Goal: Navigation & Orientation: Find specific page/section

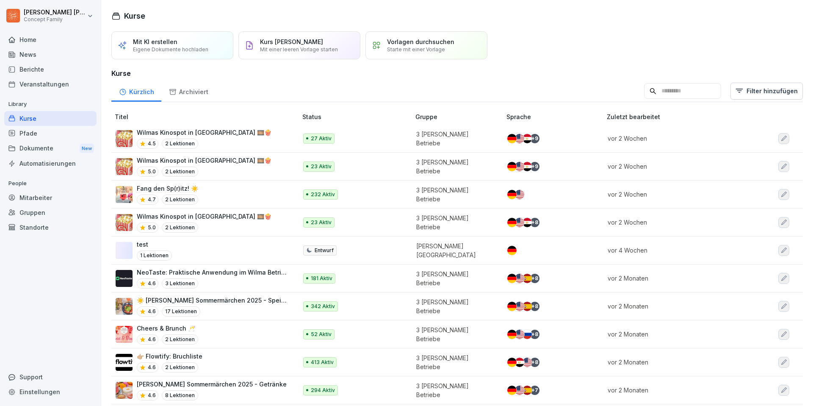
click at [50, 67] on div "Berichte" at bounding box center [50, 69] width 92 height 15
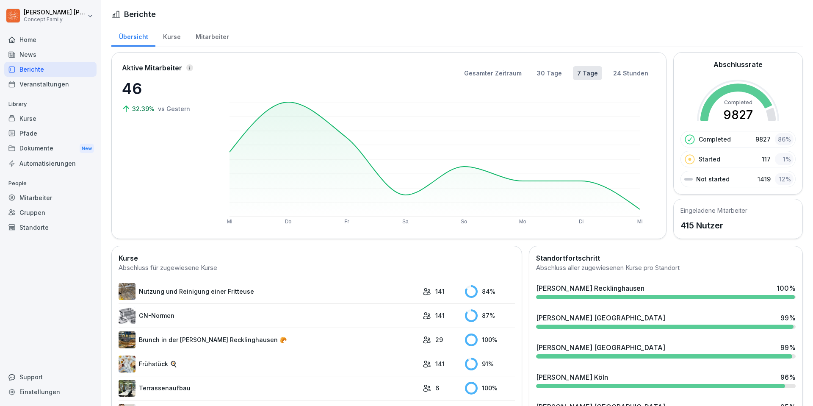
click at [176, 35] on div "Kurse" at bounding box center [171, 36] width 33 height 22
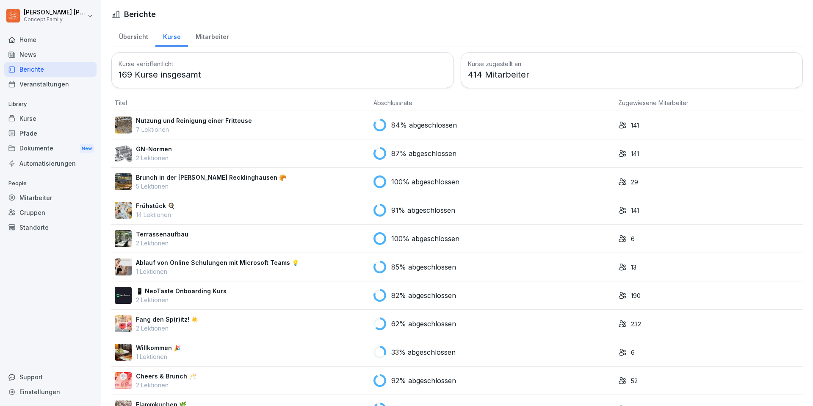
click at [216, 39] on div "Mitarbeiter" at bounding box center [212, 36] width 48 height 22
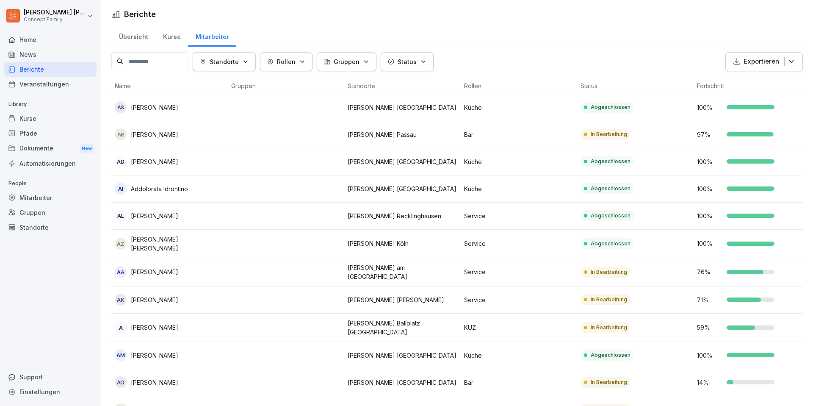
click at [30, 121] on div "Kurse" at bounding box center [50, 118] width 92 height 15
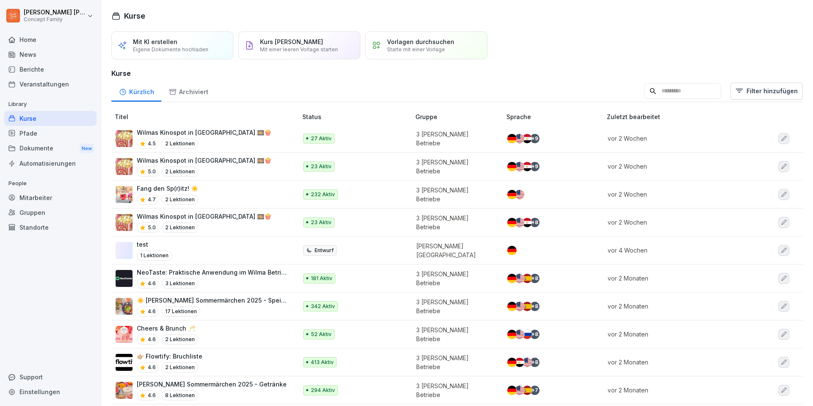
click at [242, 192] on div "Fang den Sp(r)itz! ☀️ 4.7 2 Lektionen" at bounding box center [202, 194] width 173 height 21
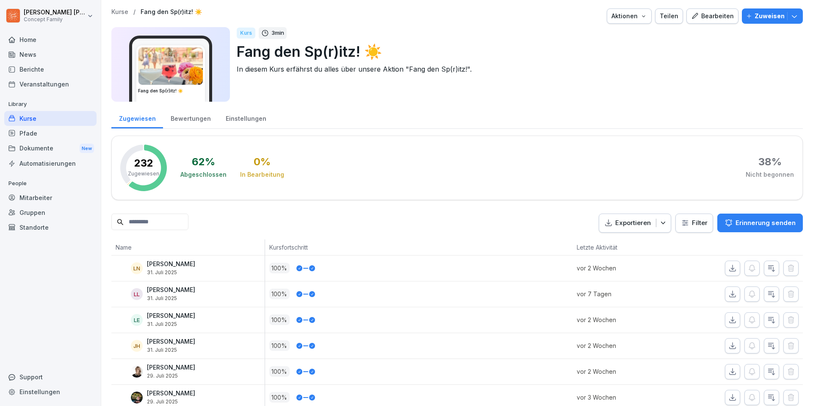
click at [693, 227] on html "Laura Scherer Concept Family Home News Berichte Veranstaltungen Library Kurse P…" at bounding box center [406, 203] width 813 height 406
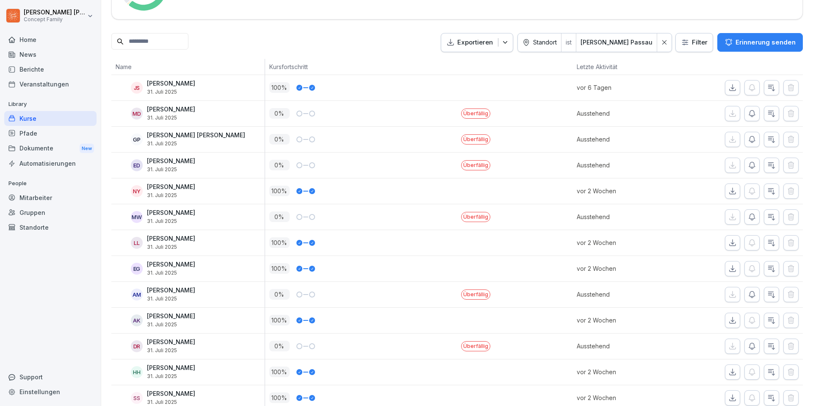
scroll to position [194, 0]
